Goal: Information Seeking & Learning: Learn about a topic

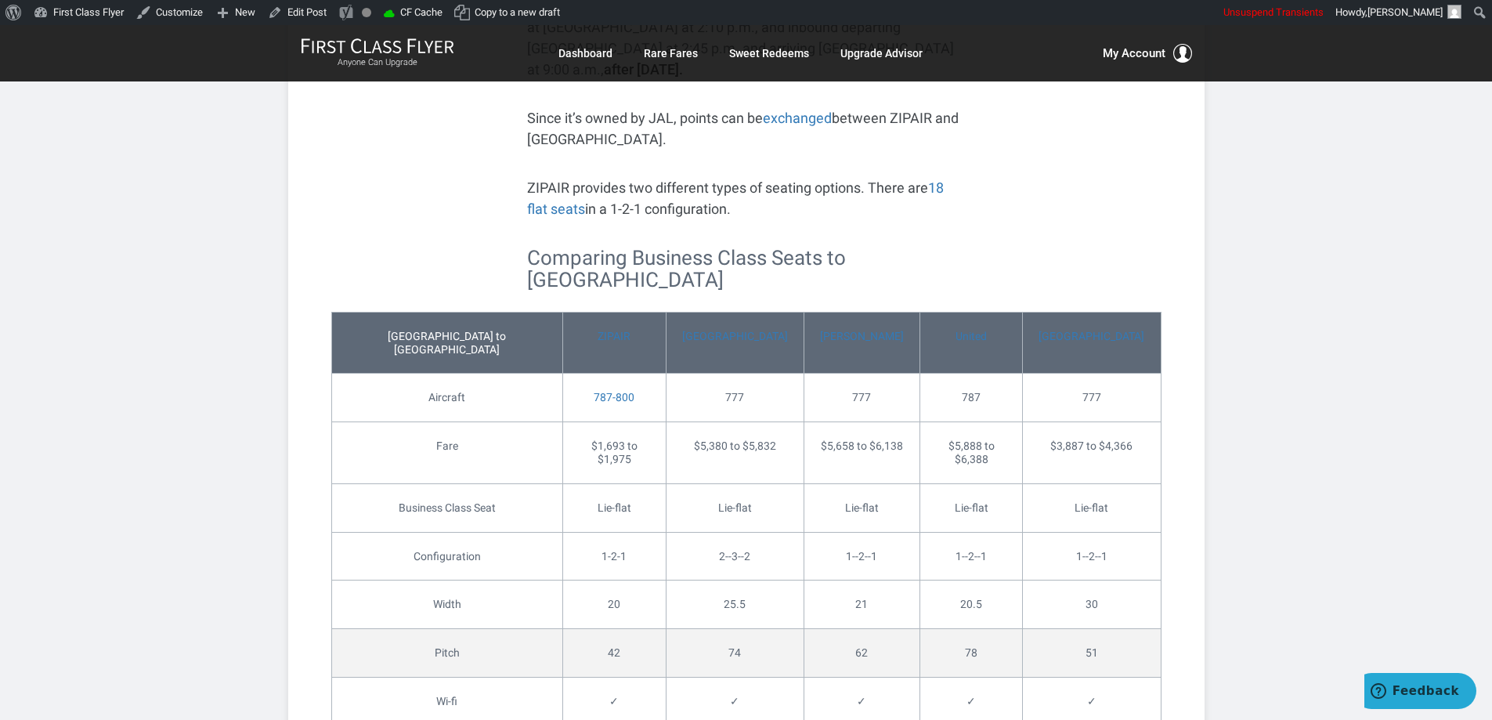
scroll to position [1332, 0]
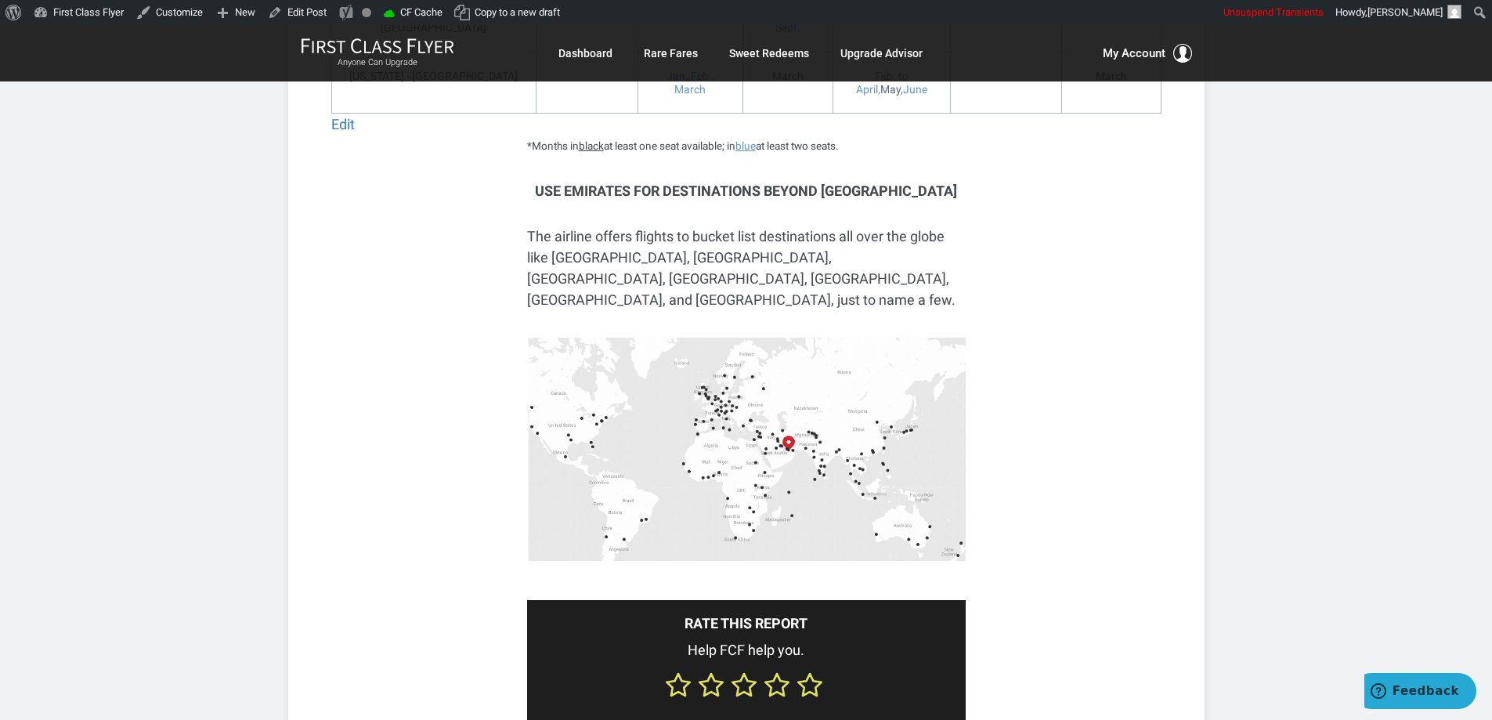
scroll to position [2742, 0]
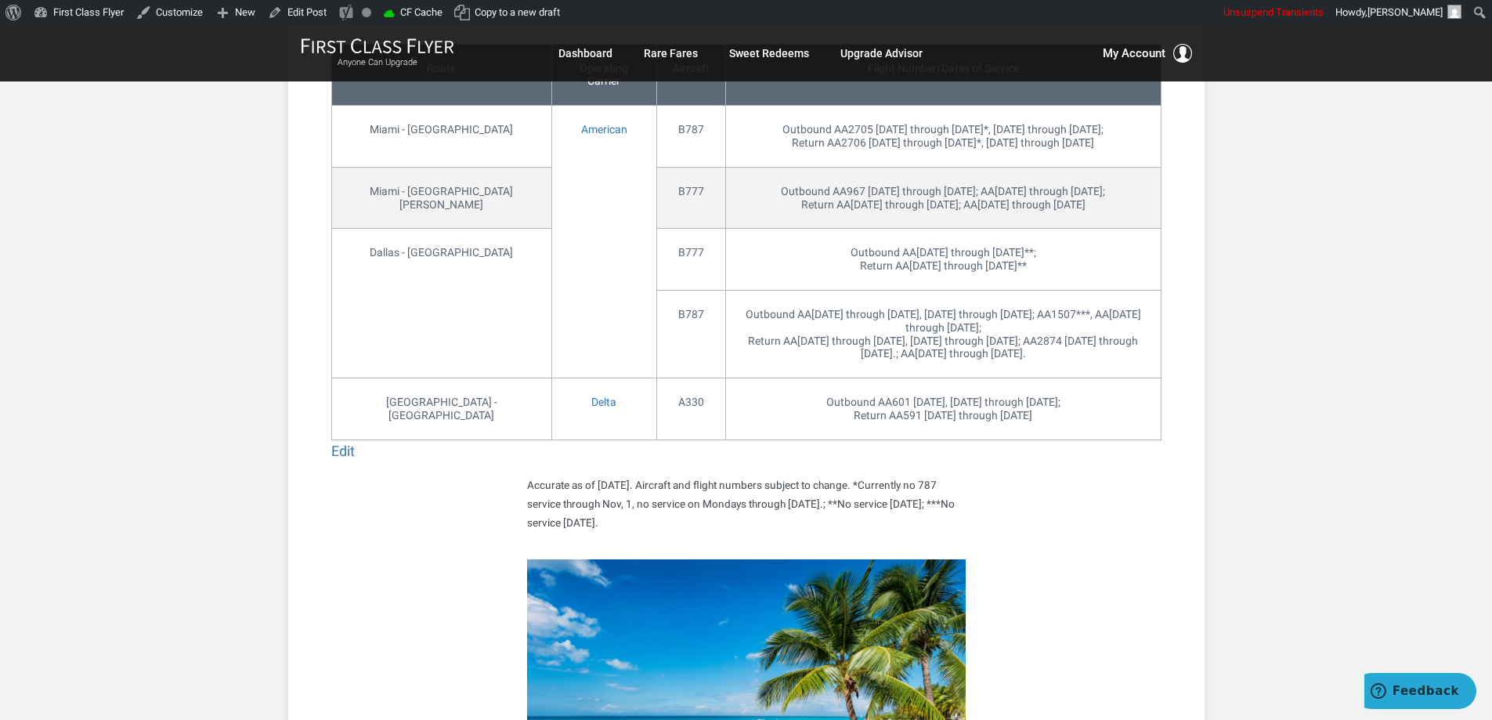
scroll to position [1018, 0]
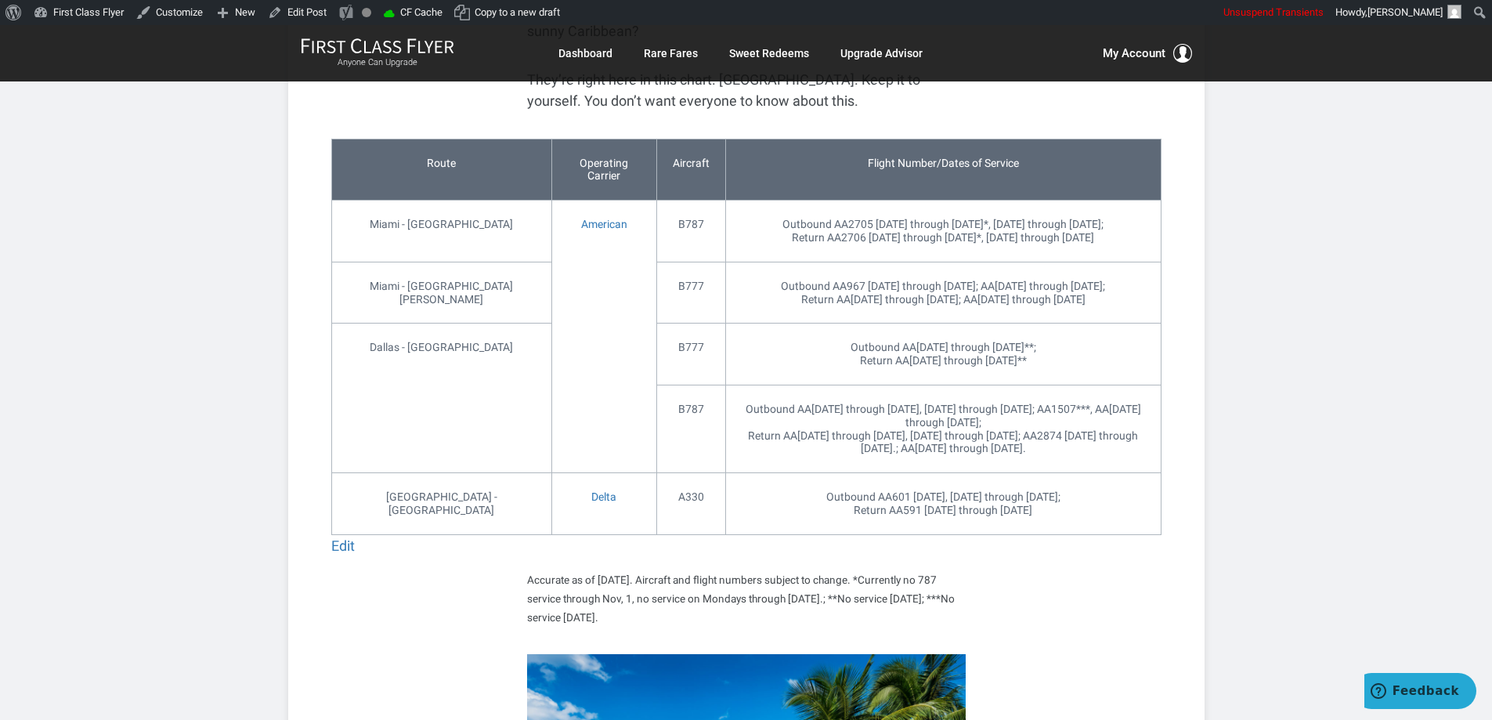
drag, startPoint x: 649, startPoint y: 618, endPoint x: 524, endPoint y: 578, distance: 130.8
click at [524, 578] on div "Edit Route Operating Carrier Aircraft Flight Number/Dates of Service Miami - Mo…" at bounding box center [746, 383] width 830 height 488
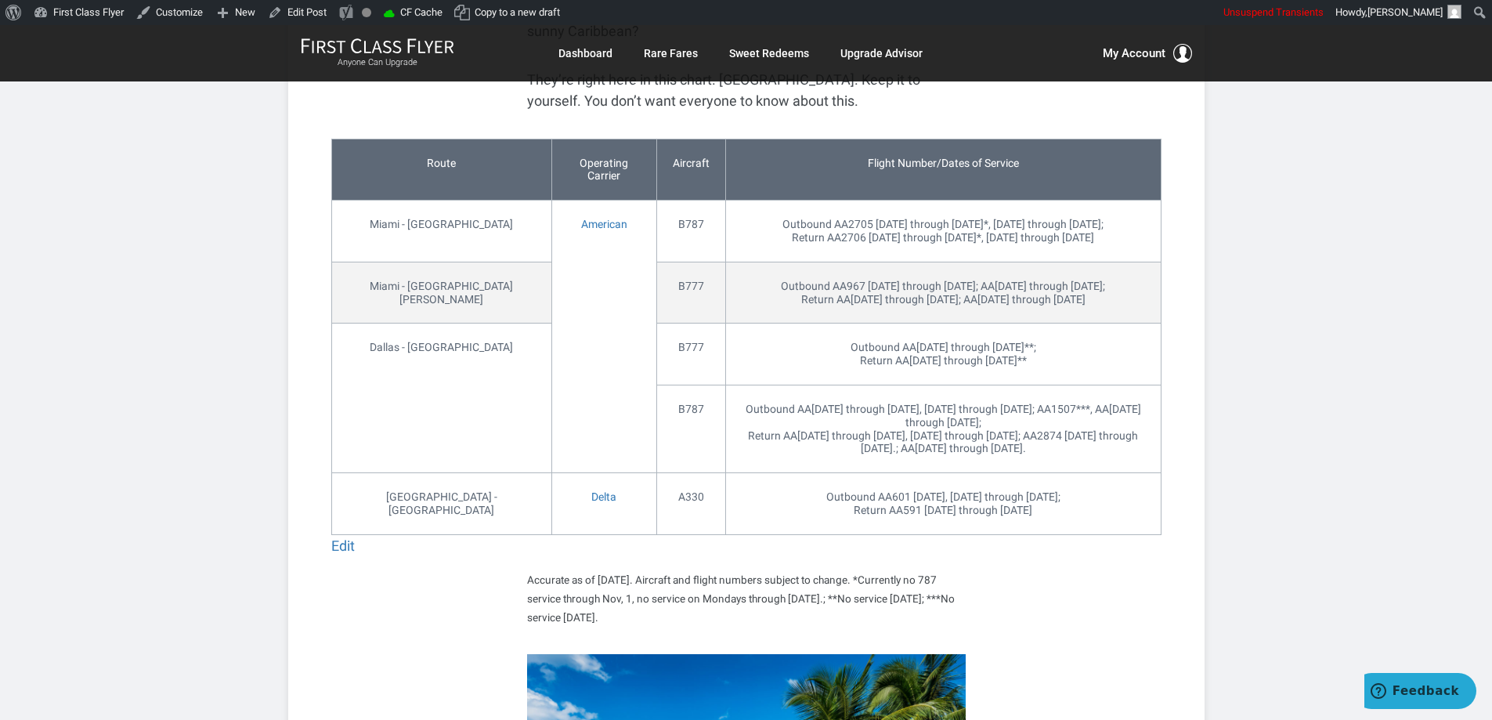
copy small "Accurate as of Sept 2021. Aircraft and flight numbers subject to change. *Curre…"
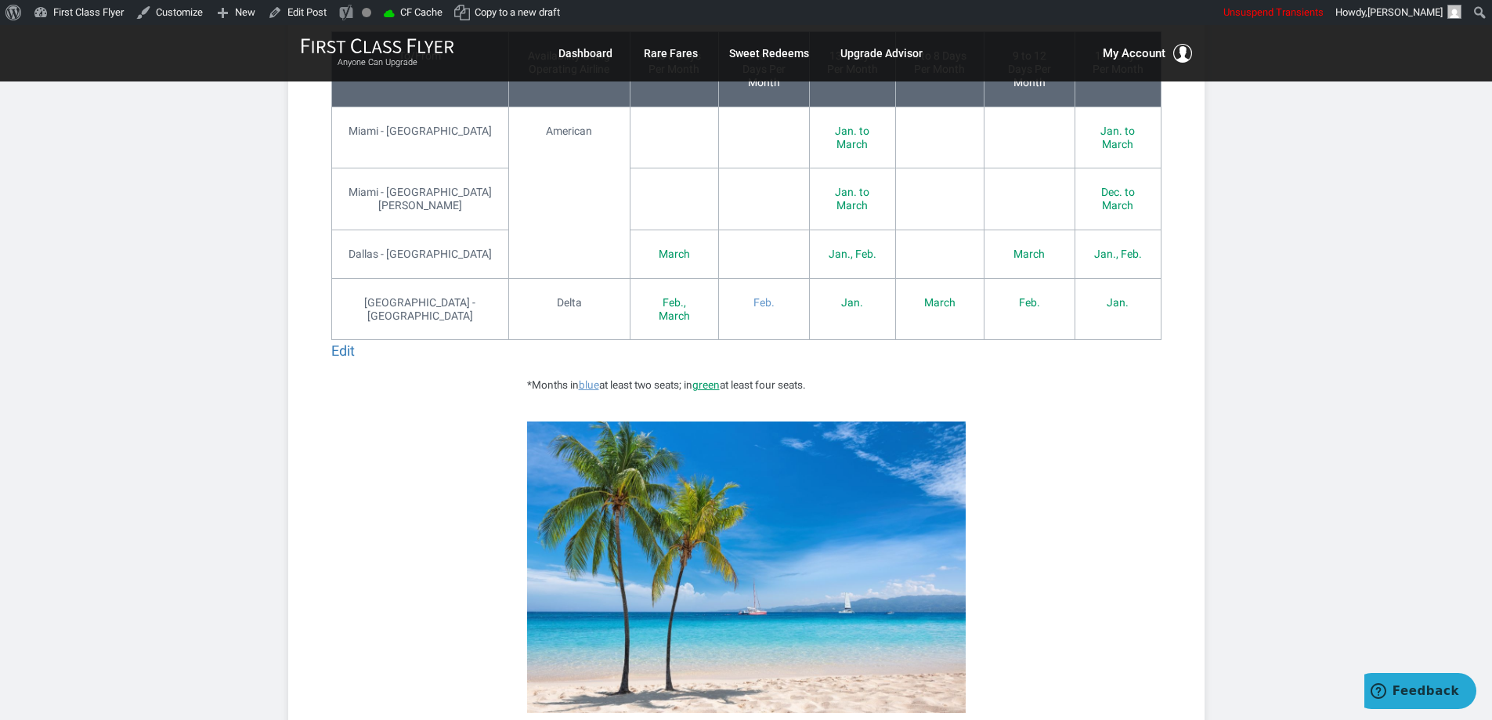
scroll to position [3525, 0]
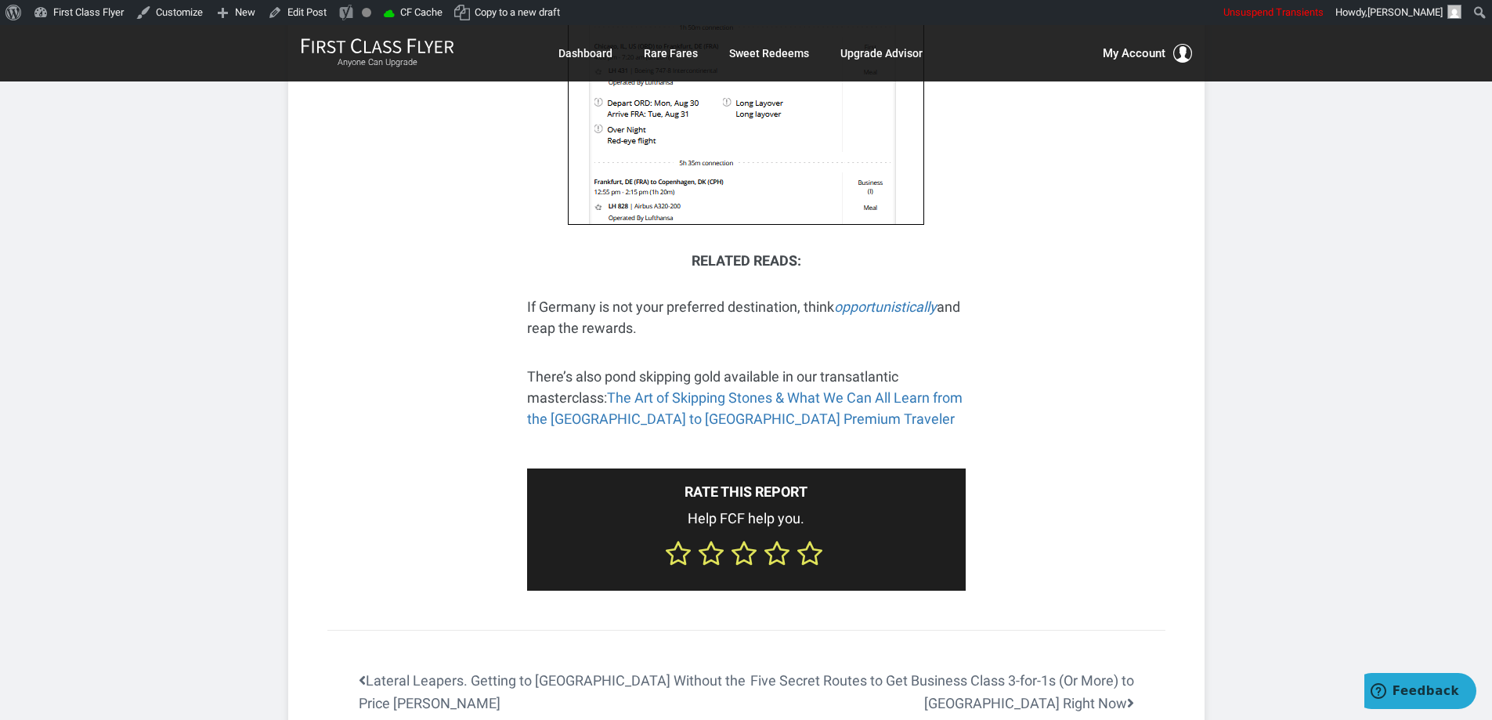
scroll to position [3579, 0]
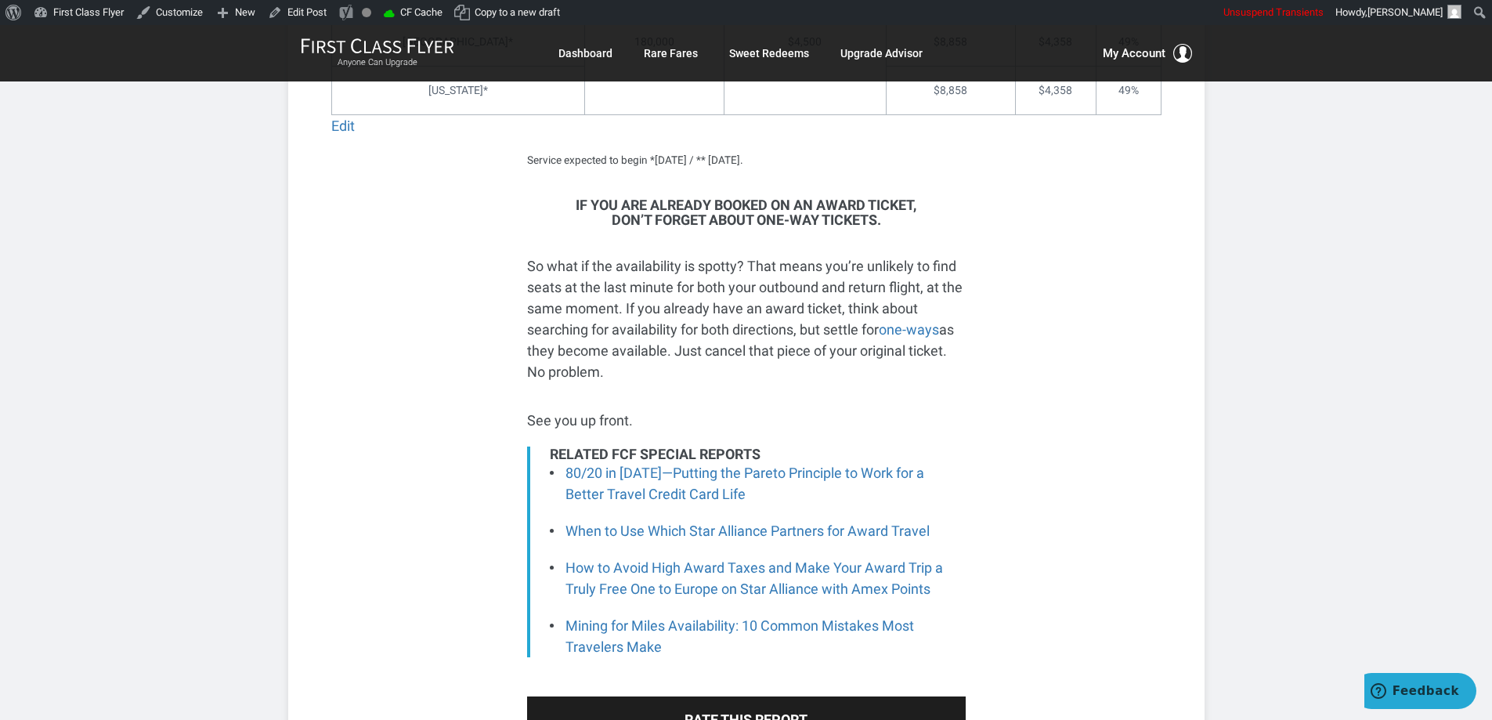
scroll to position [6424, 0]
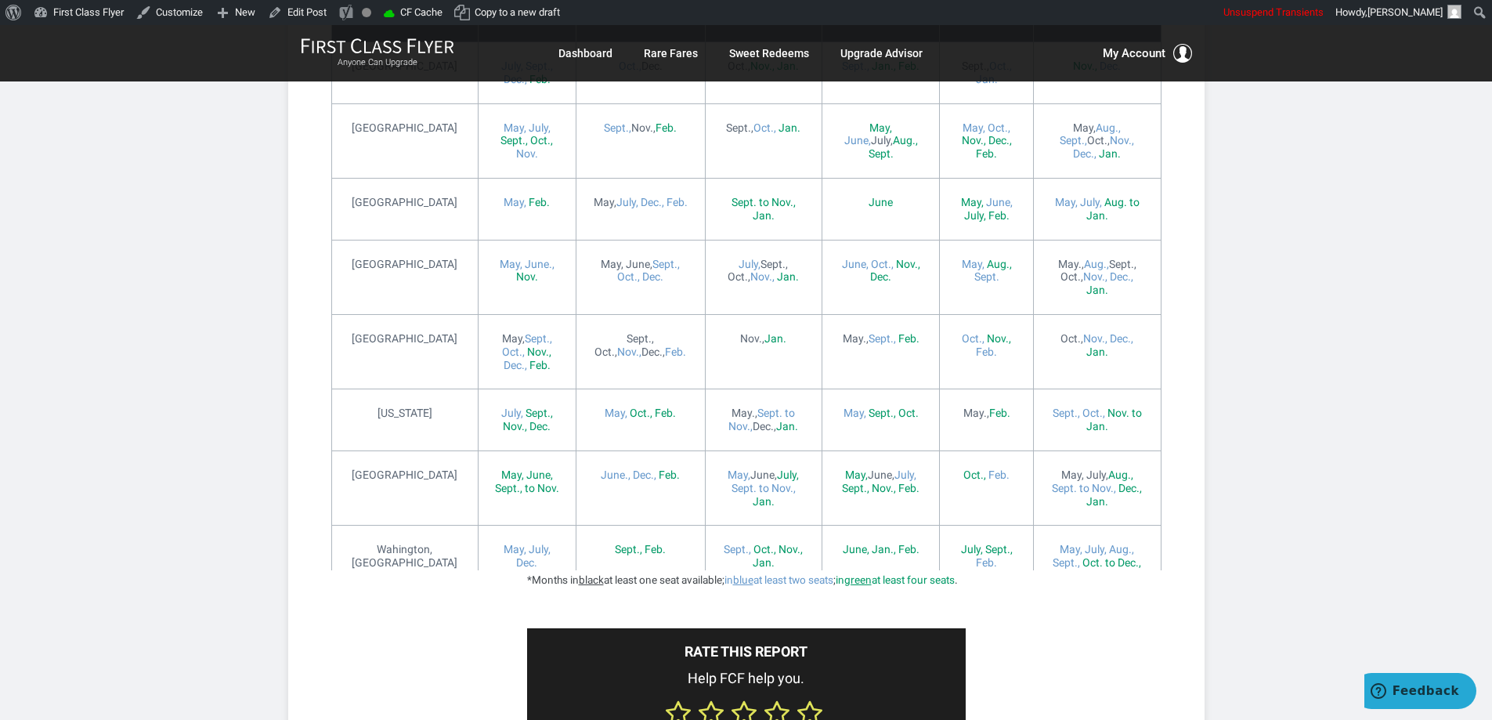
scroll to position [5438, 0]
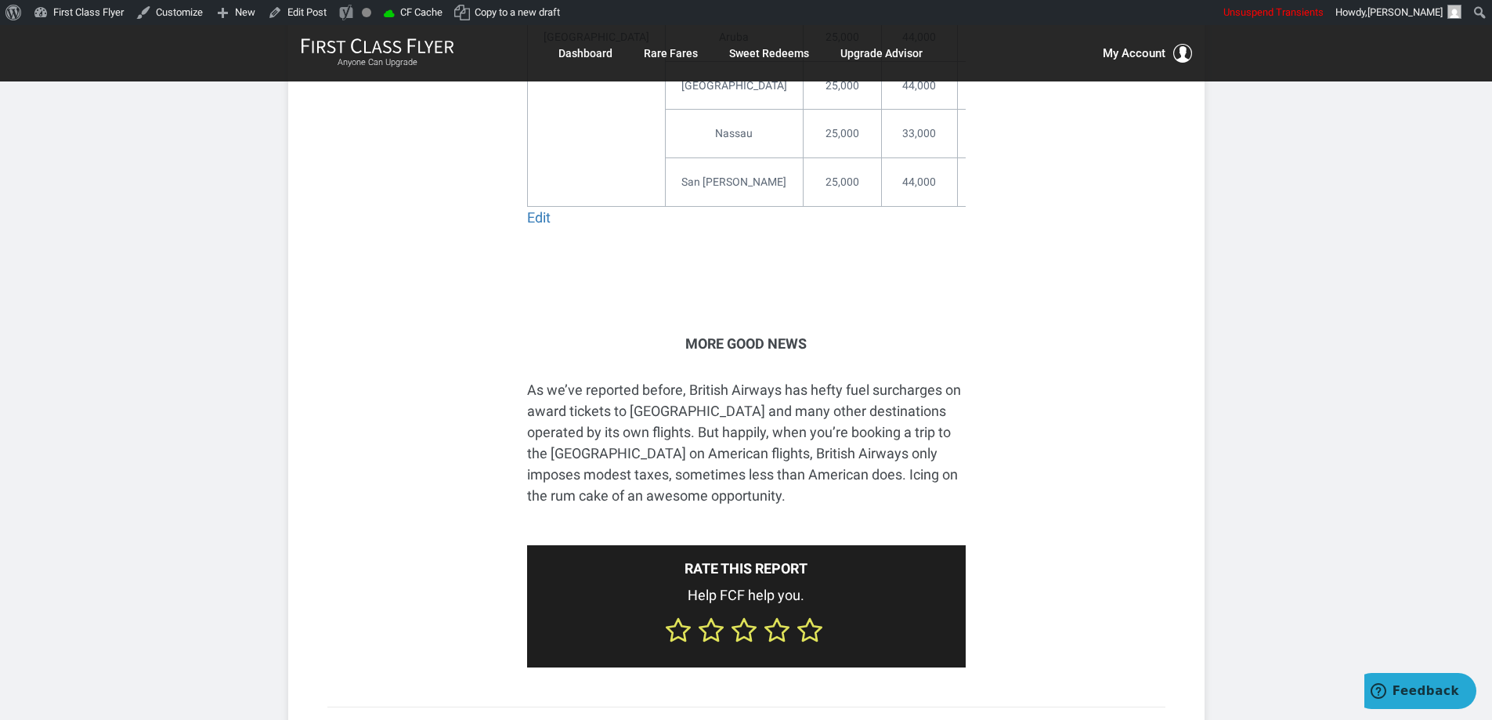
scroll to position [1723, 0]
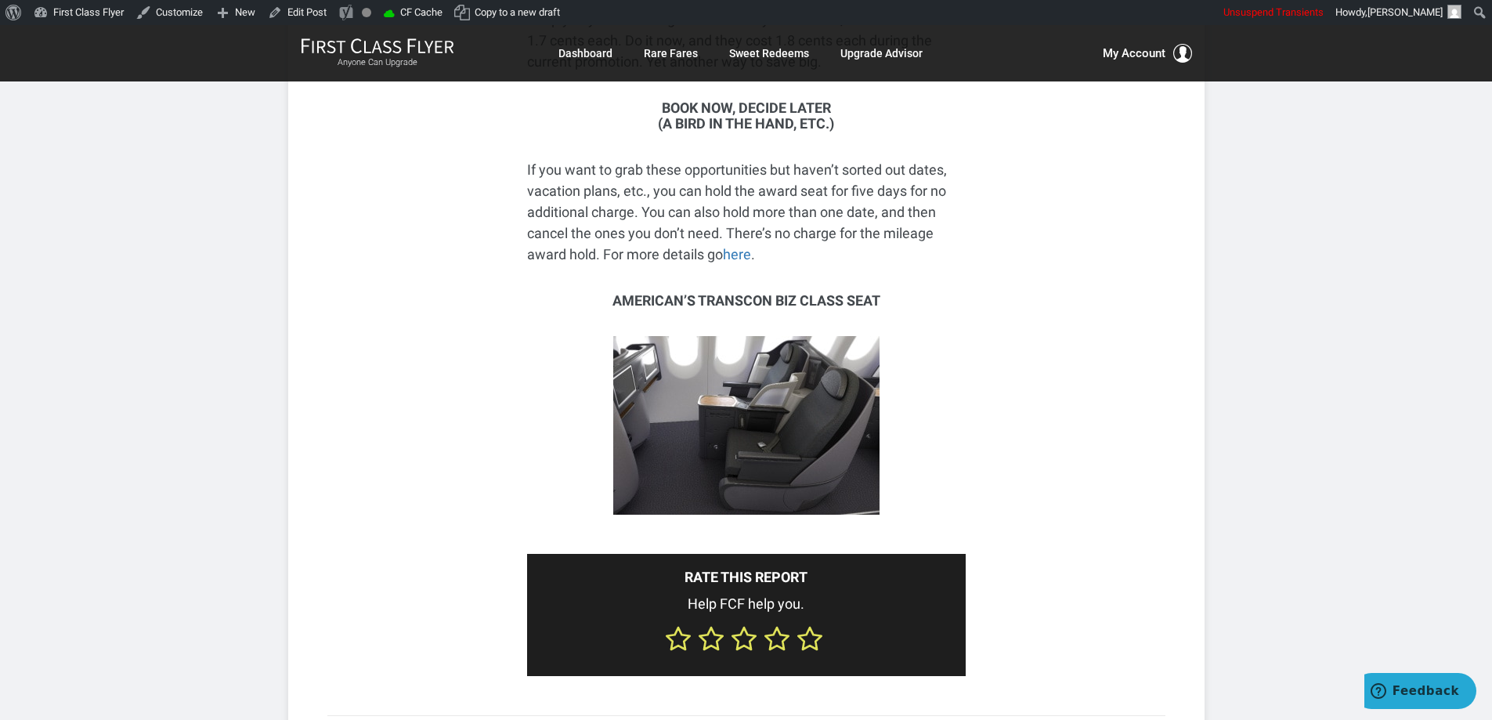
scroll to position [3368, 0]
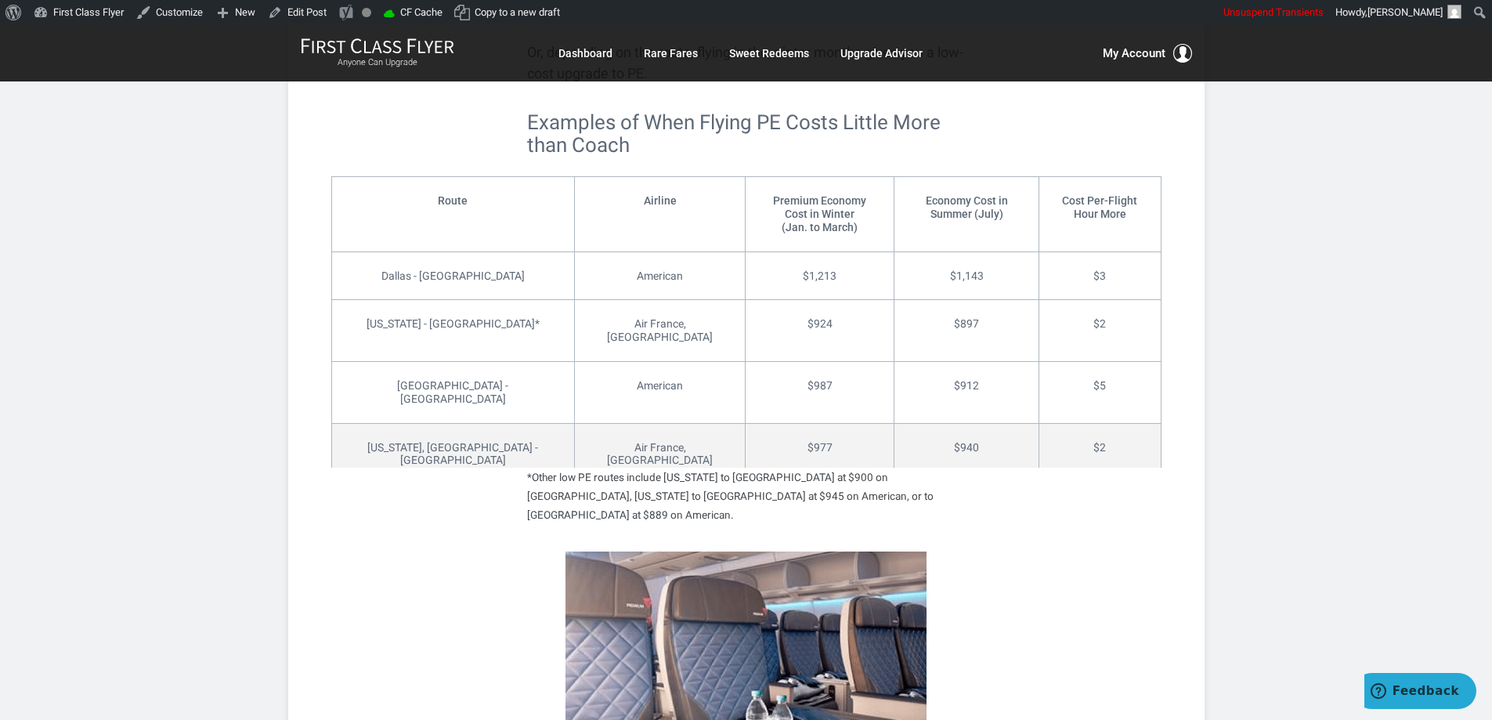
scroll to position [2350, 0]
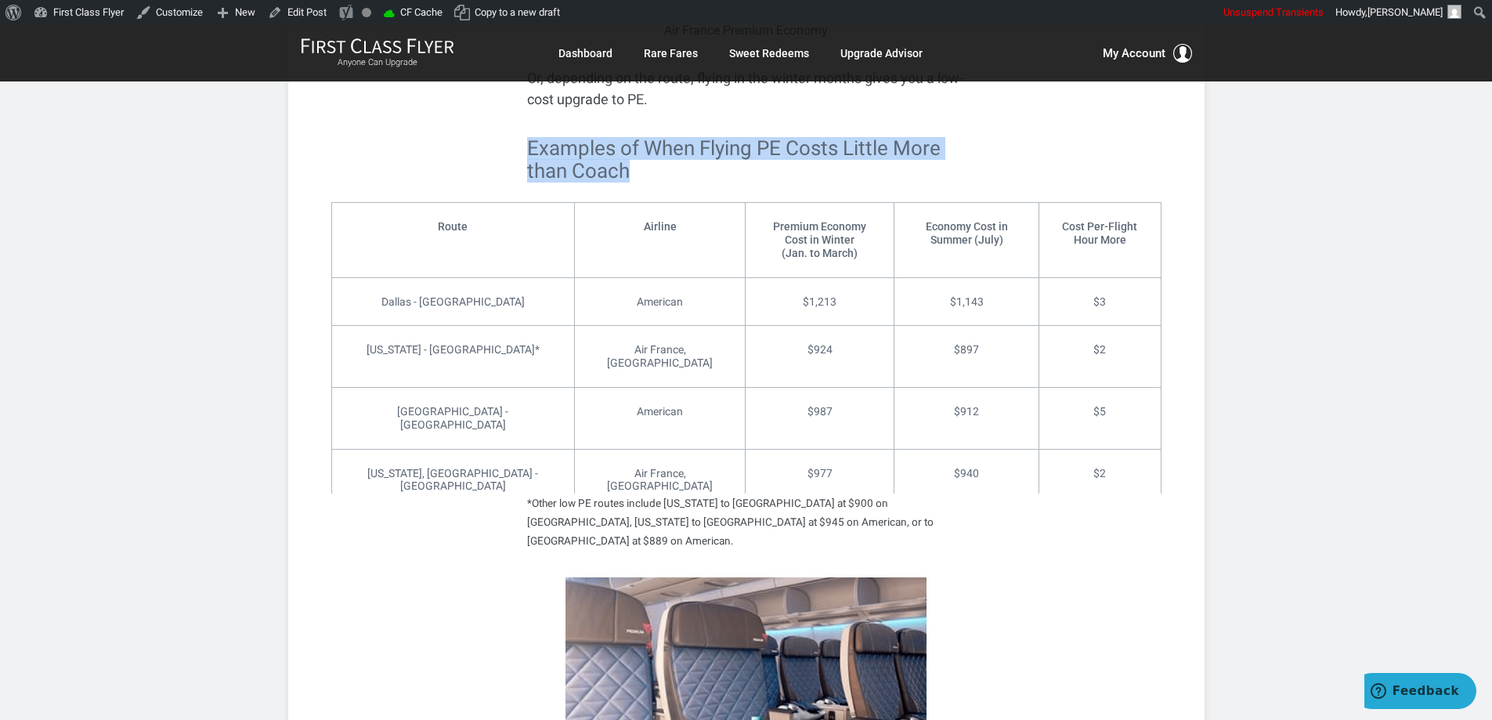
drag, startPoint x: 632, startPoint y: 149, endPoint x: 528, endPoint y: 114, distance: 109.7
copy h2 "Examples of When Flying PE Costs Little More than Coach"
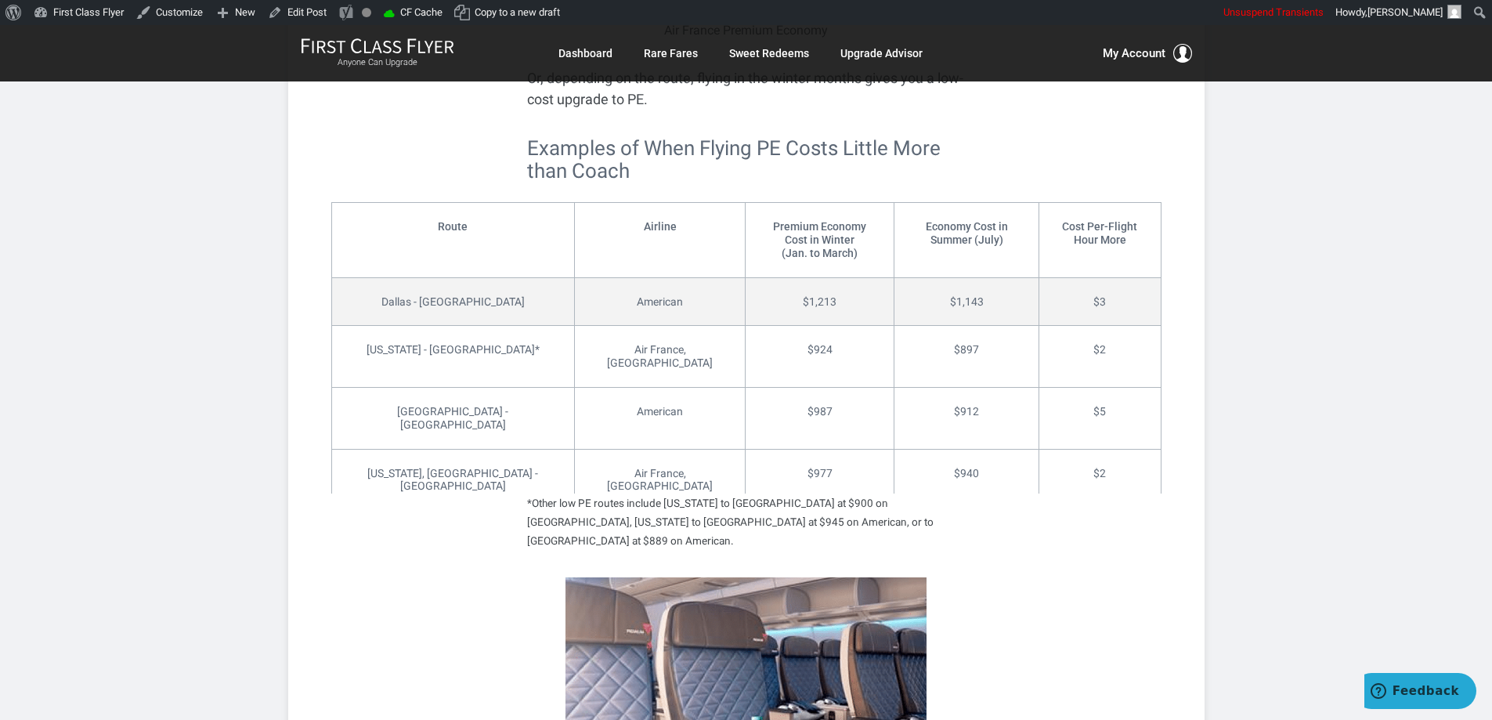
click at [949, 277] on td "$1,143" at bounding box center [967, 301] width 145 height 49
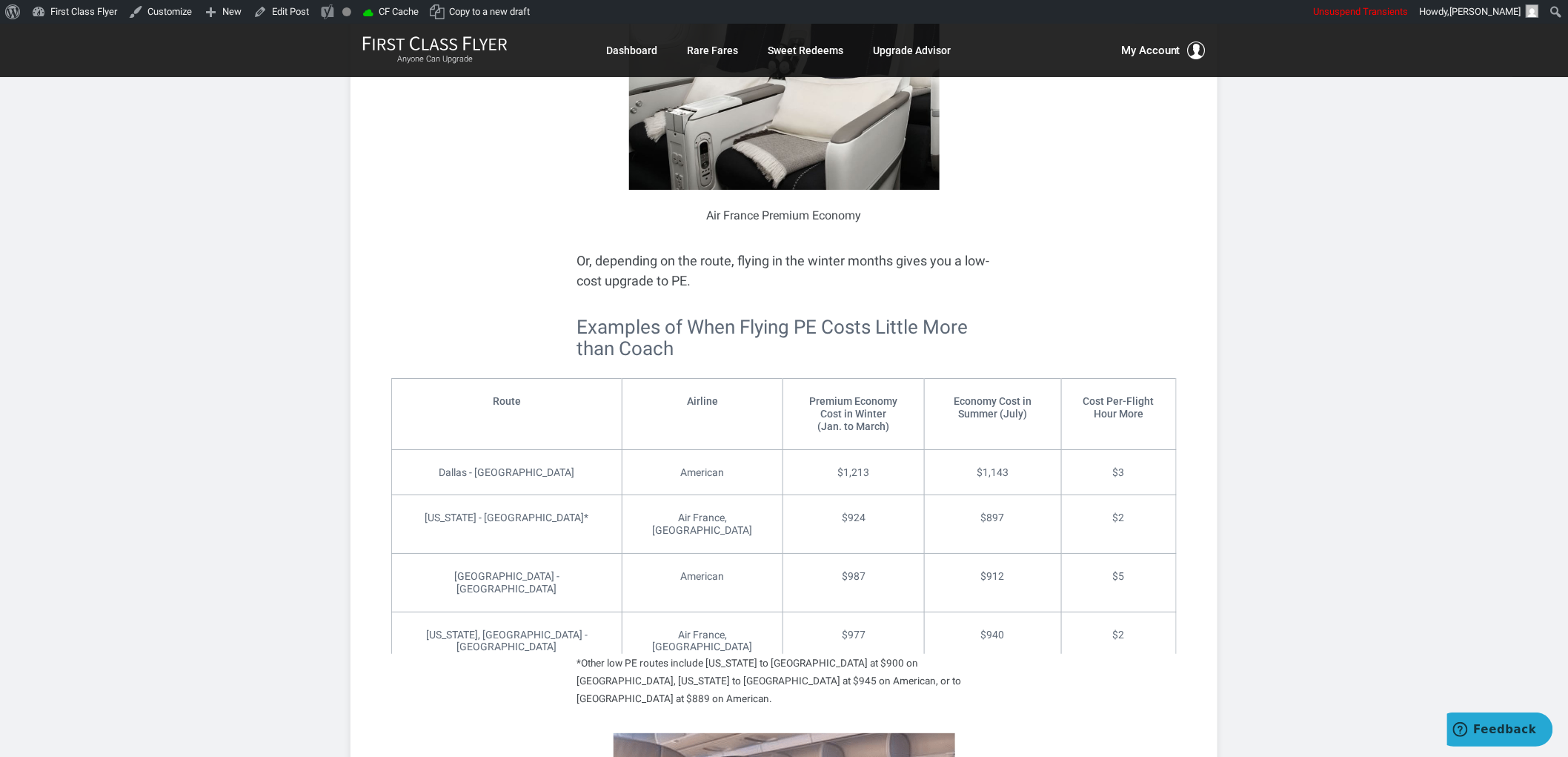
scroll to position [2067, 0]
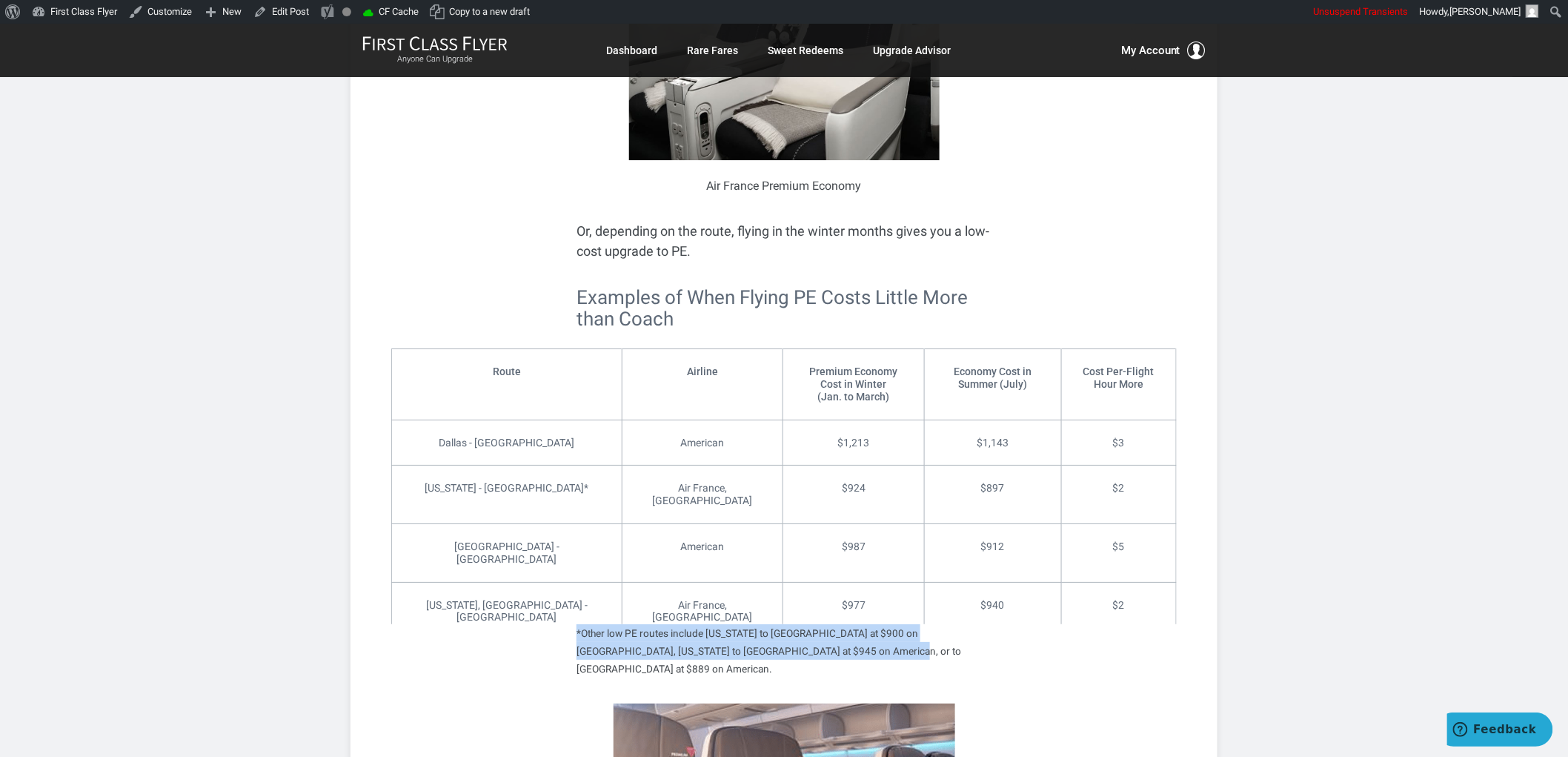
drag, startPoint x: 830, startPoint y: 631, endPoint x: 573, endPoint y: 604, distance: 258.4
click at [573, 604] on div "Examples of When Flying PE Costs Little More than Coach Edit Route Airline Prem…" at bounding box center [784, 482] width 785 height 391
click at [611, 625] on span "*Other low PE routes include New York to Zurich at $900 on Delta, New York to M…" at bounding box center [783, 651] width 415 height 53
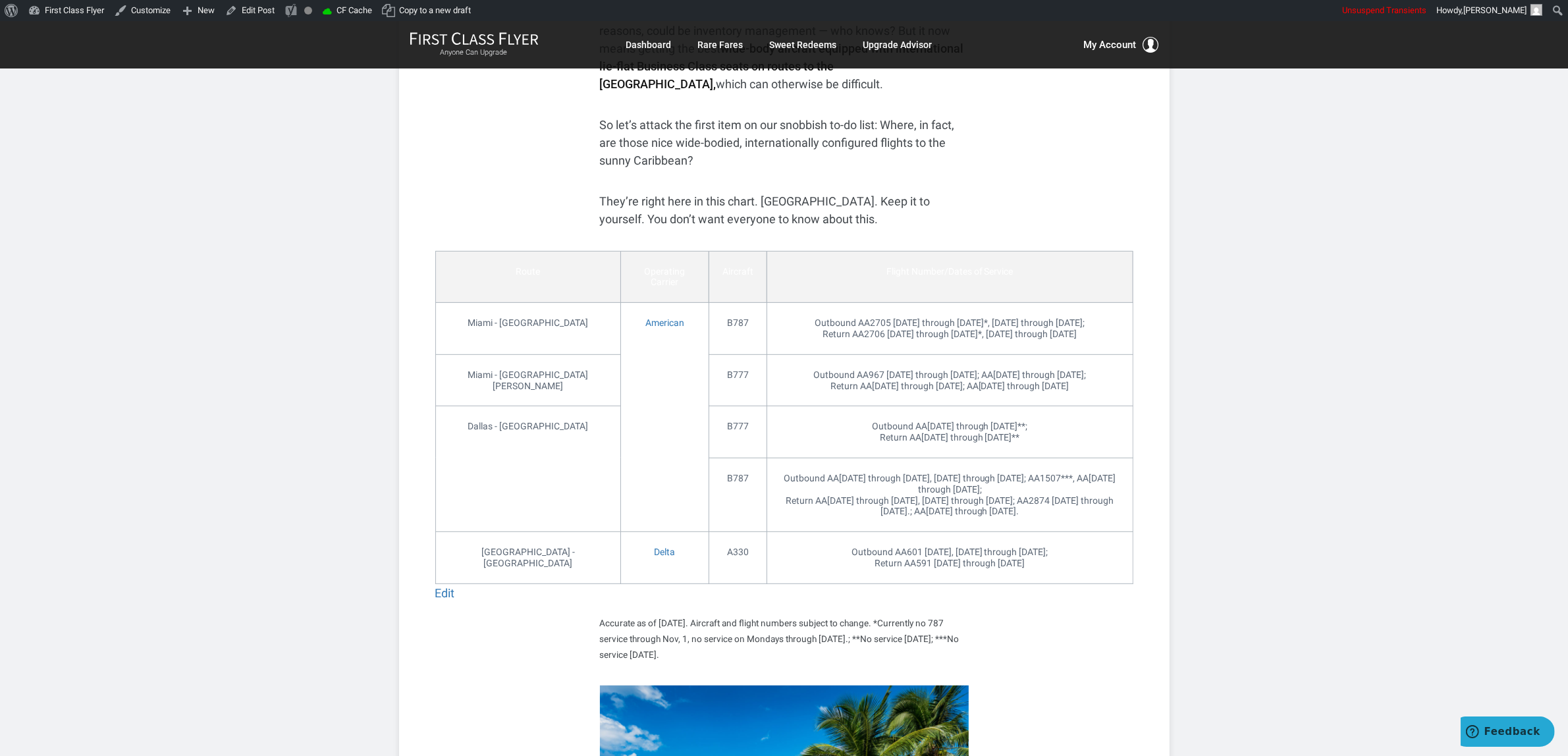
scroll to position [692, 0]
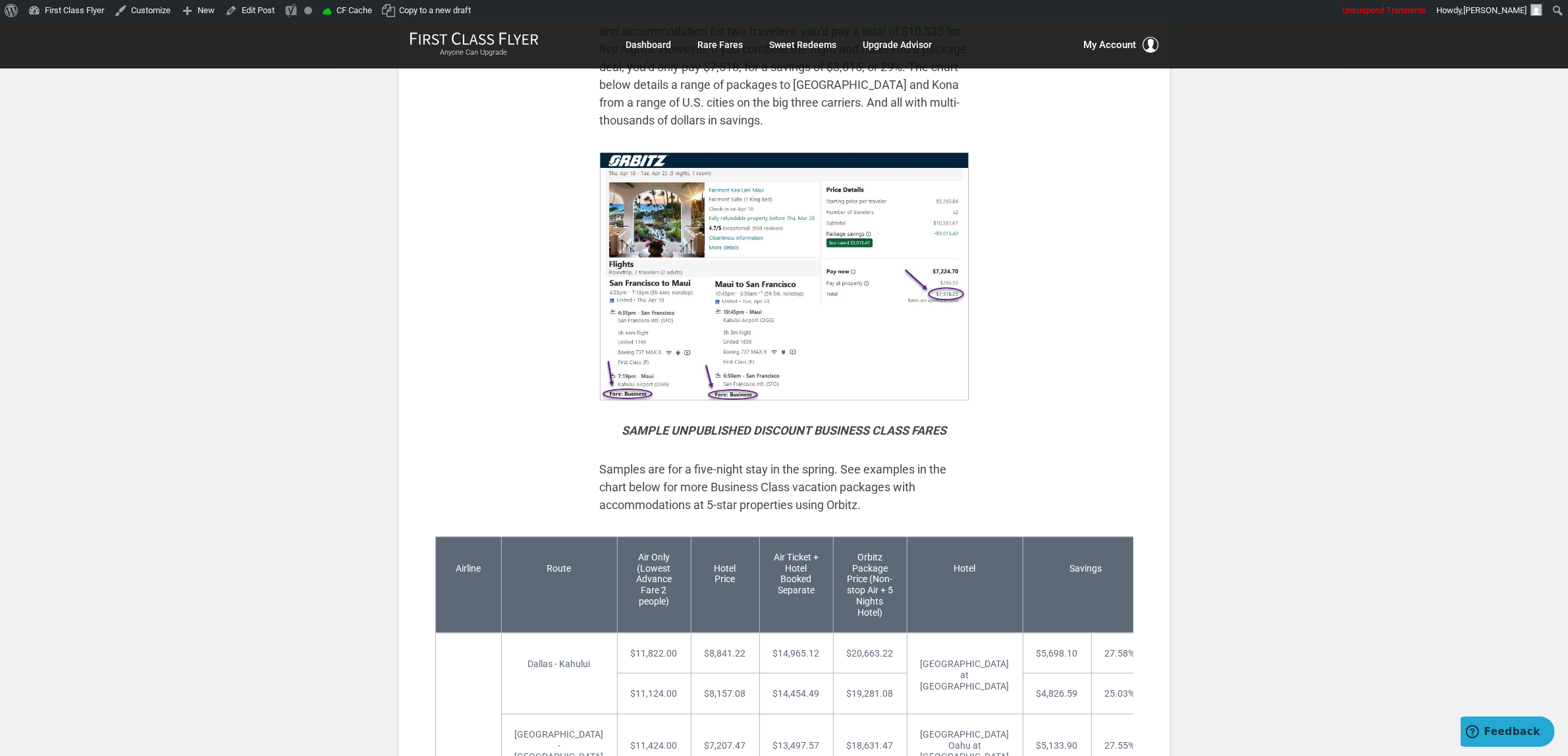
scroll to position [1858, 0]
click at [1236, 315] on article "Spring Vacation Package Deals to [US_STATE]: Save Up to $3,015 / 29% Time for S…" at bounding box center [784, 572] width 1568 height 4819
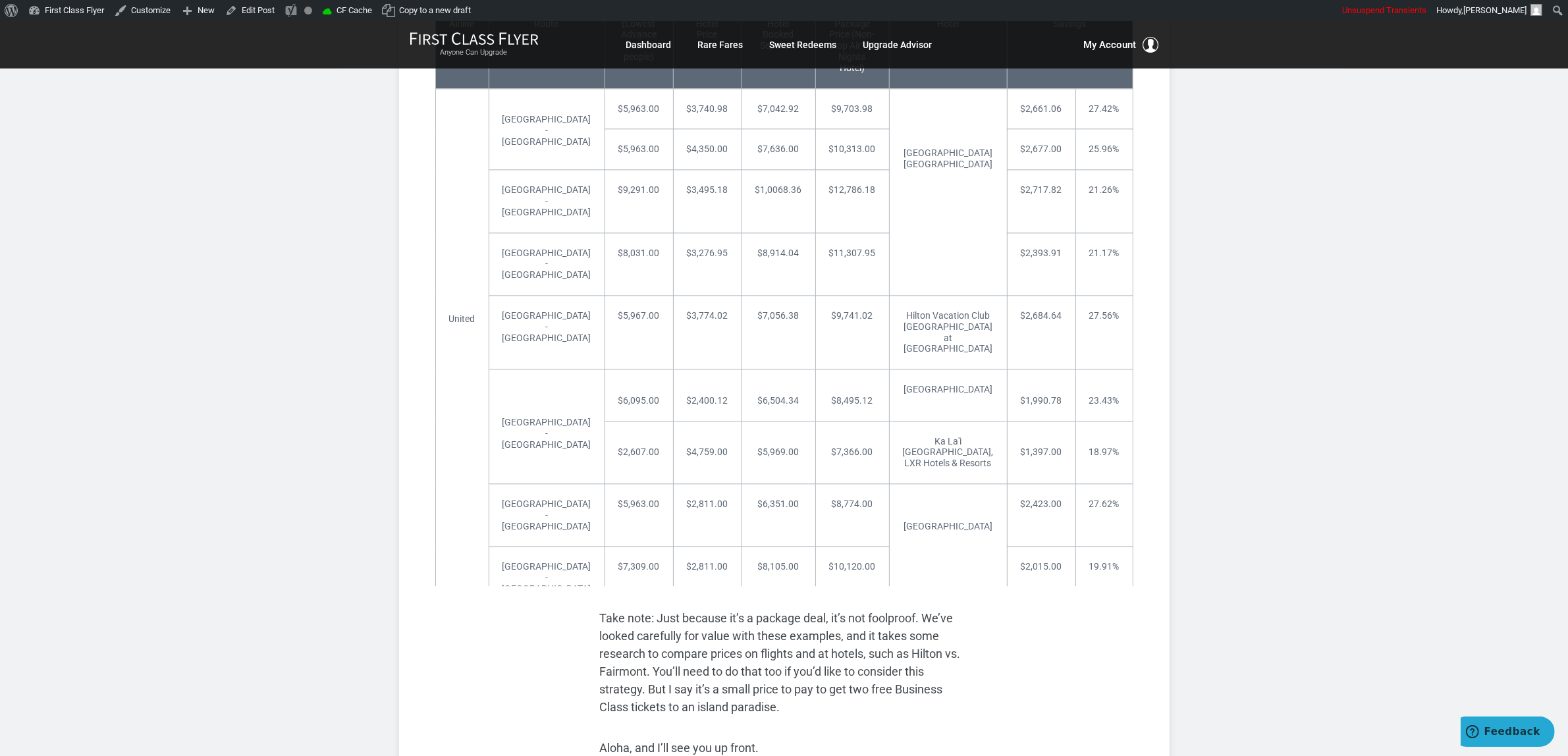
scroll to position [3752, 0]
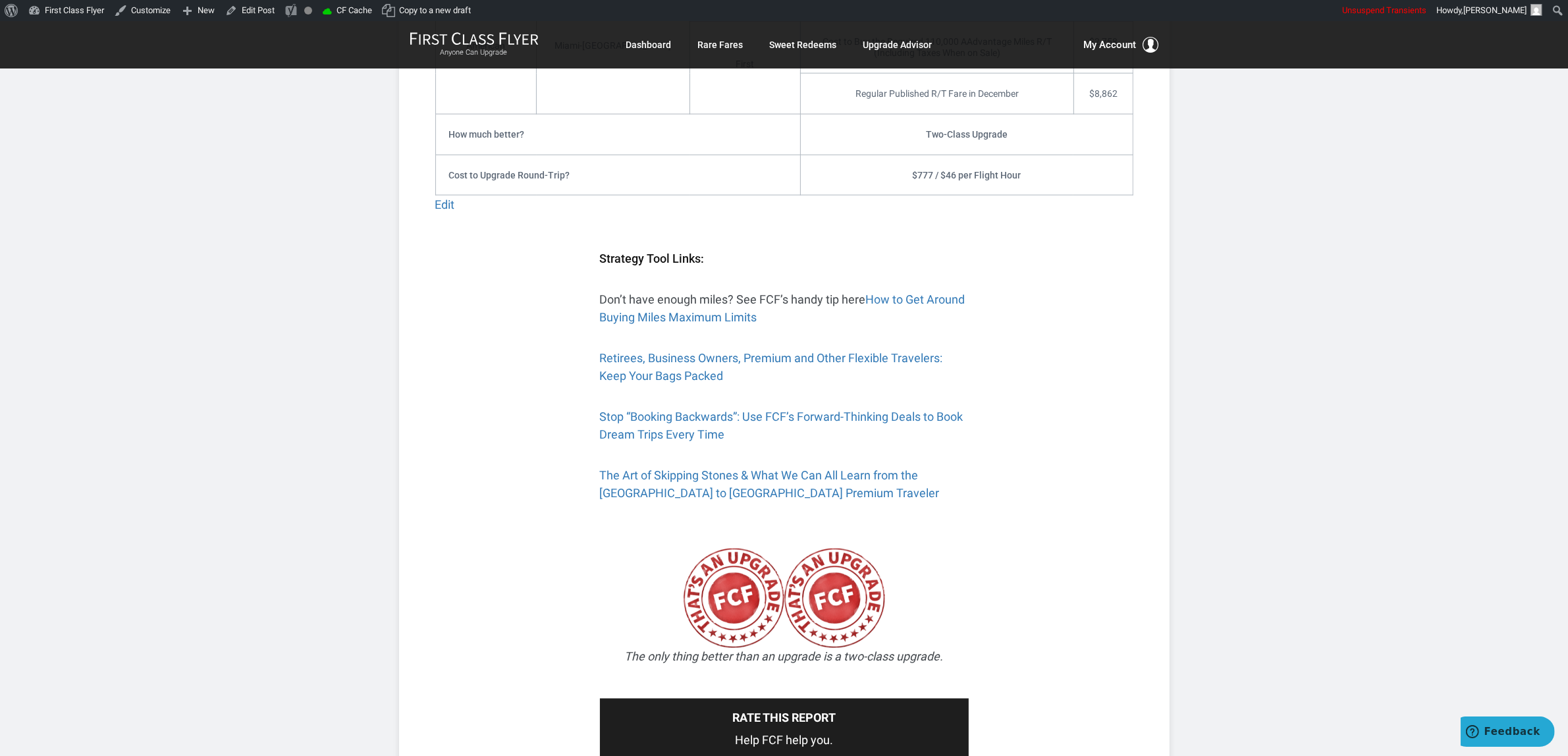
scroll to position [2799, 0]
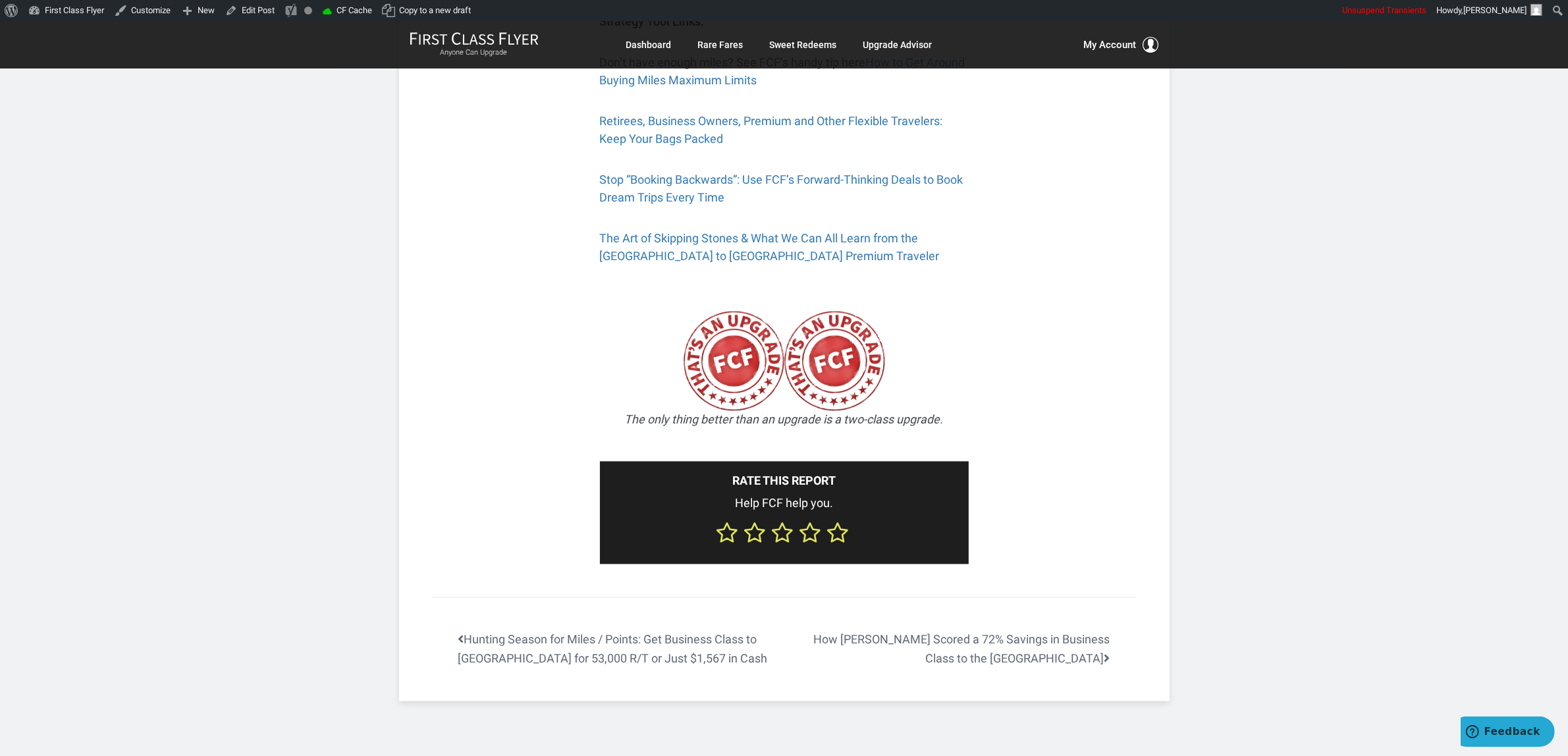
scroll to position [2882, 0]
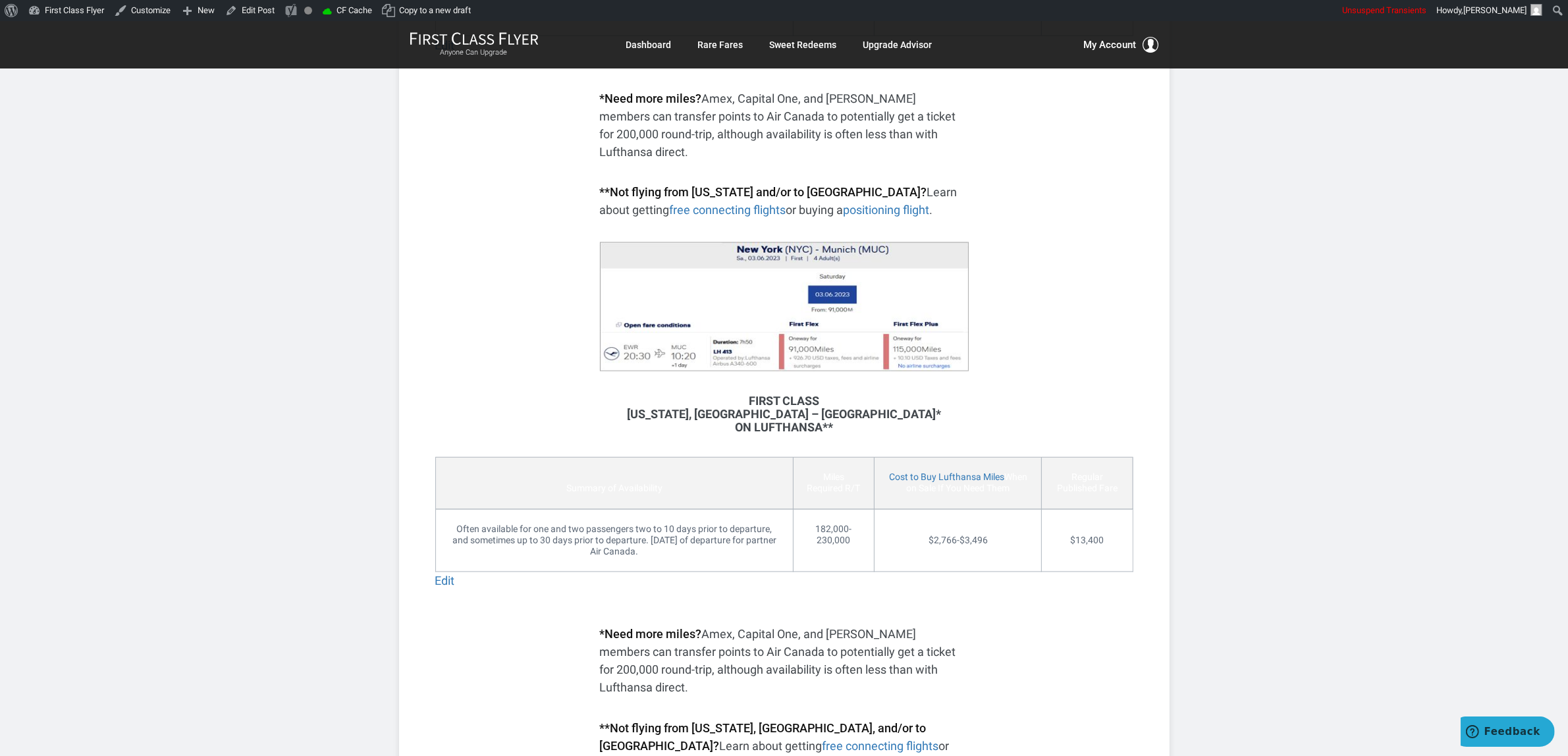
scroll to position [3129, 0]
